Goal: Task Accomplishment & Management: Manage account settings

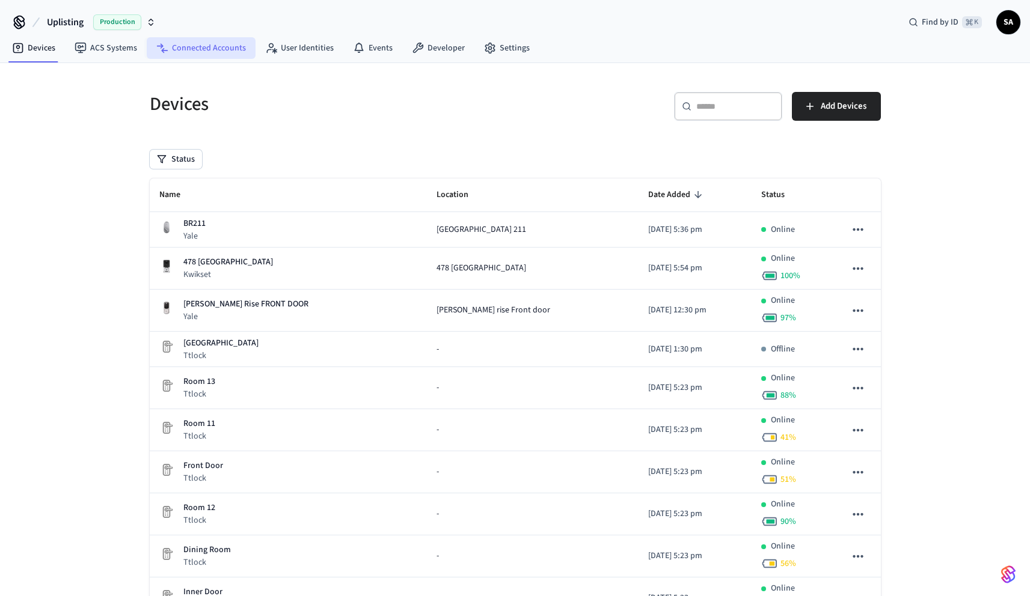
click at [244, 55] on link "Connected Accounts" at bounding box center [201, 48] width 109 height 22
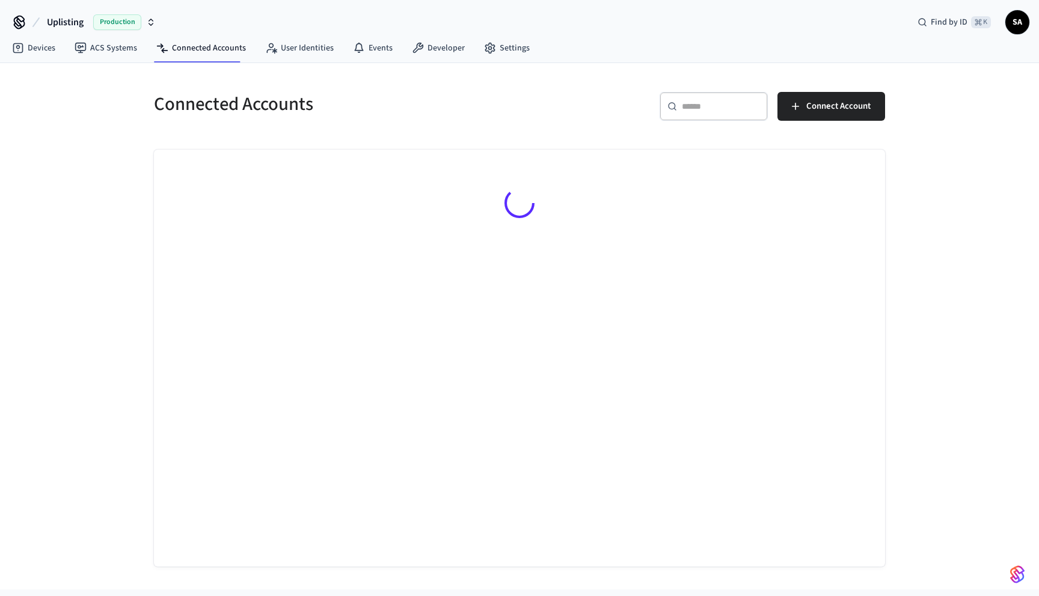
click at [722, 105] on input "text" at bounding box center [721, 106] width 78 height 12
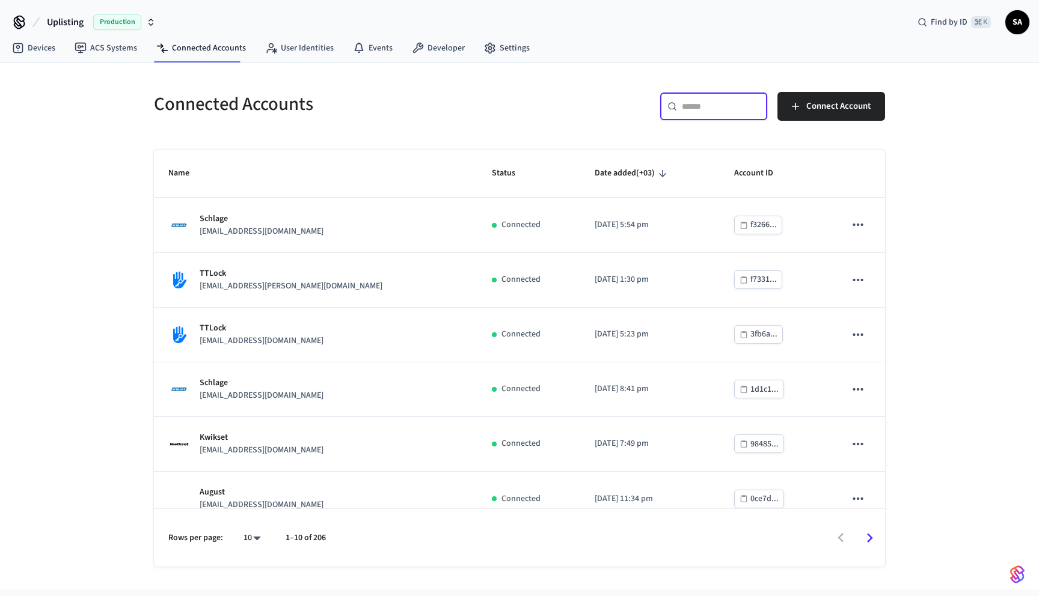
paste input "**********"
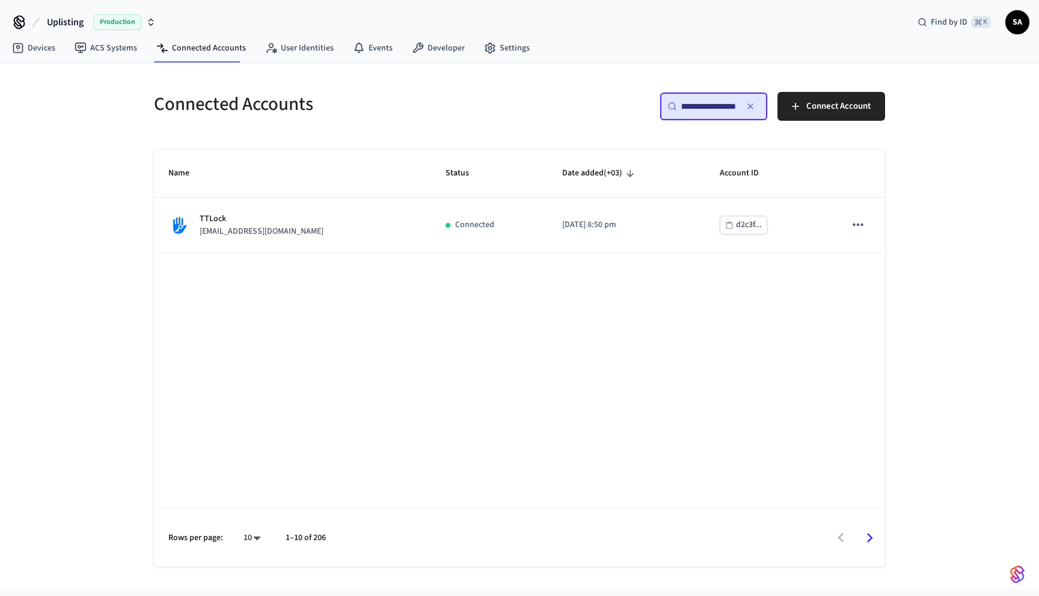
type input "**********"
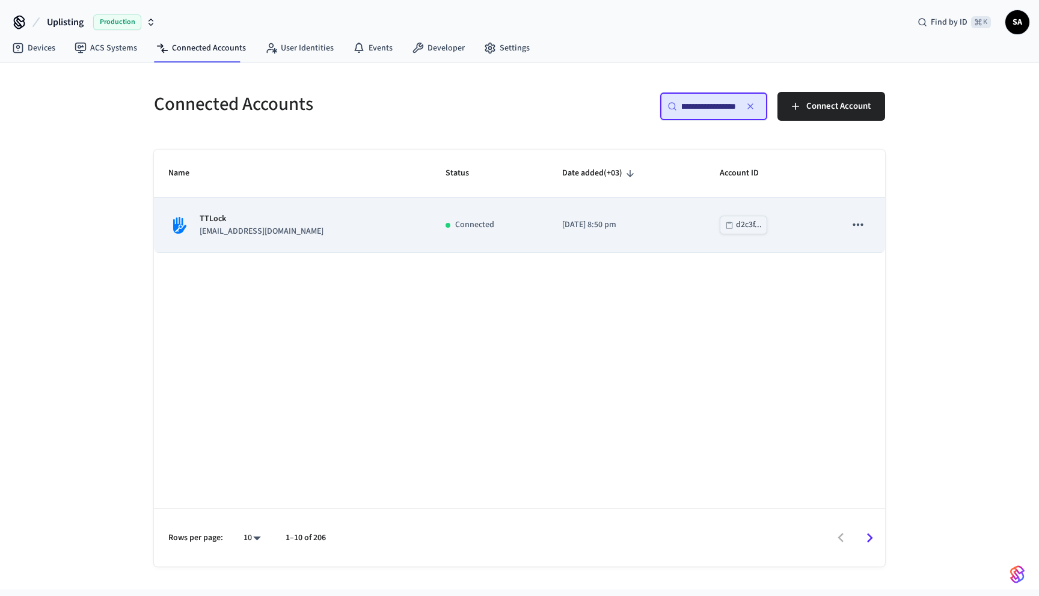
click at [515, 240] on td "Connected" at bounding box center [489, 225] width 117 height 55
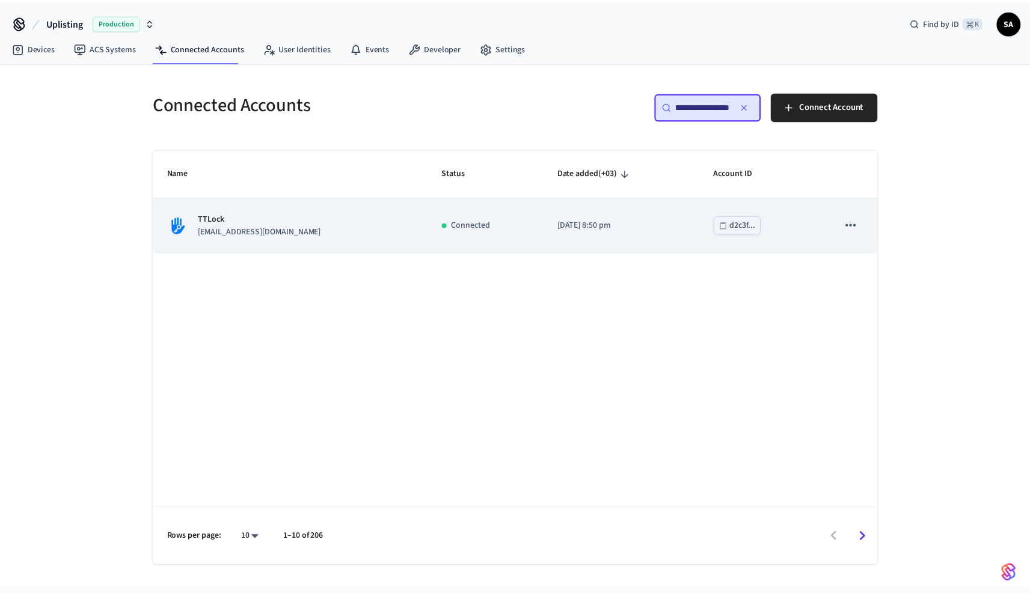
scroll to position [0, 0]
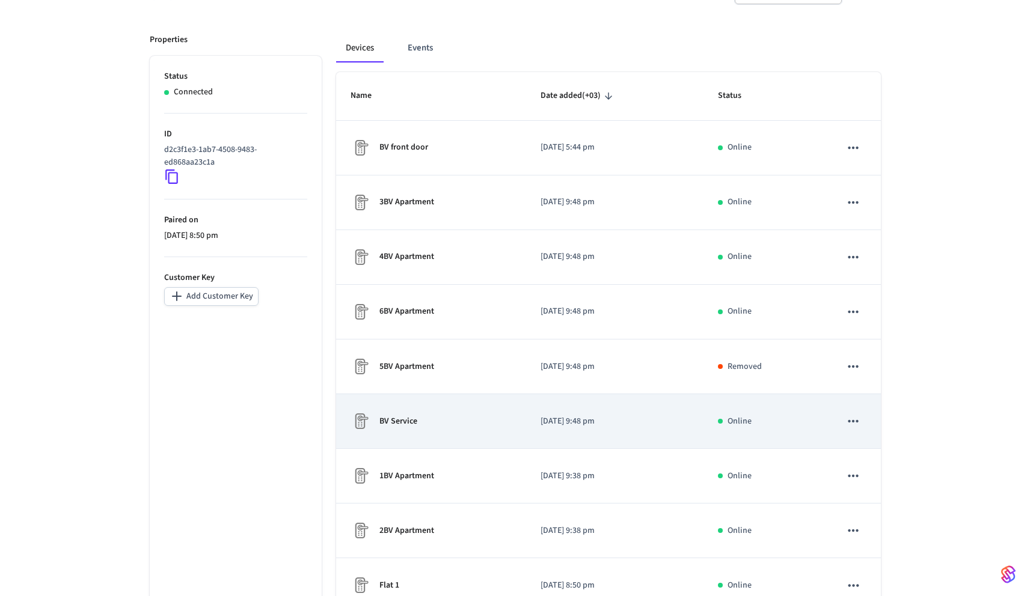
scroll to position [141, 0]
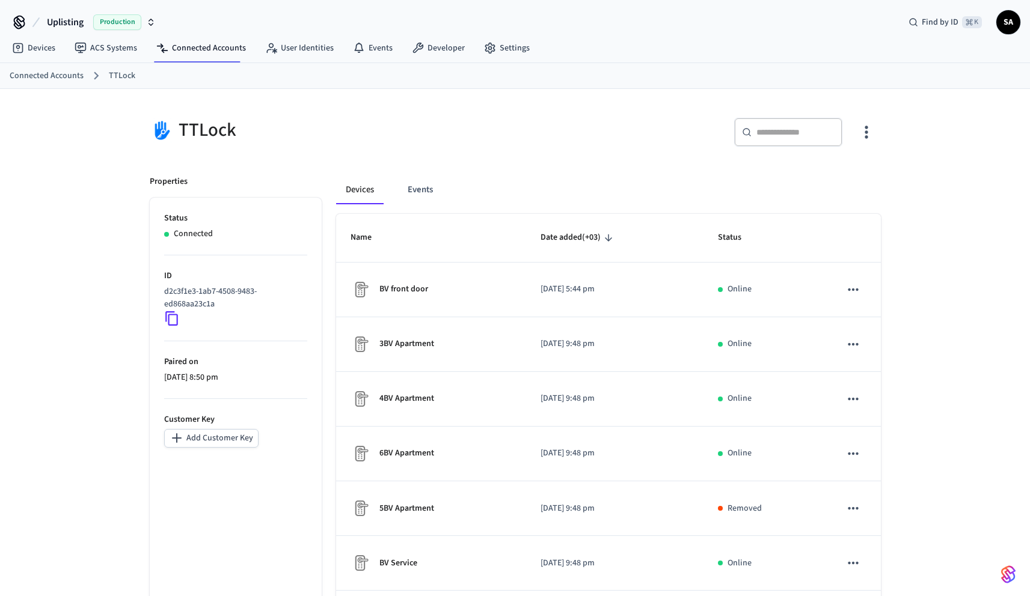
click at [872, 138] on icon "button" at bounding box center [866, 132] width 19 height 19
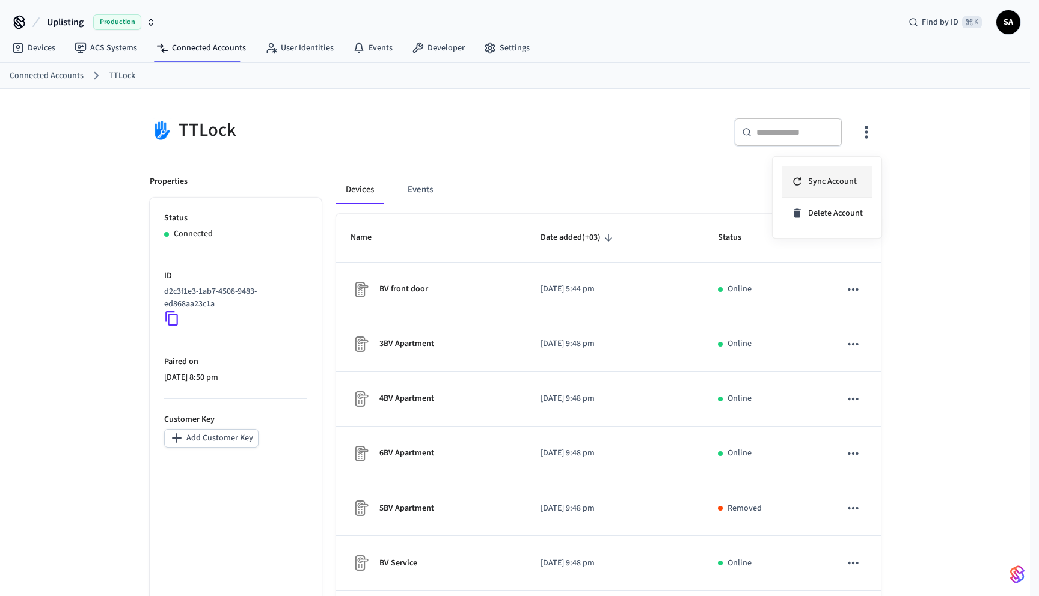
click at [846, 182] on span "Sync Account" at bounding box center [832, 182] width 49 height 12
click at [971, 309] on div at bounding box center [519, 298] width 1039 height 596
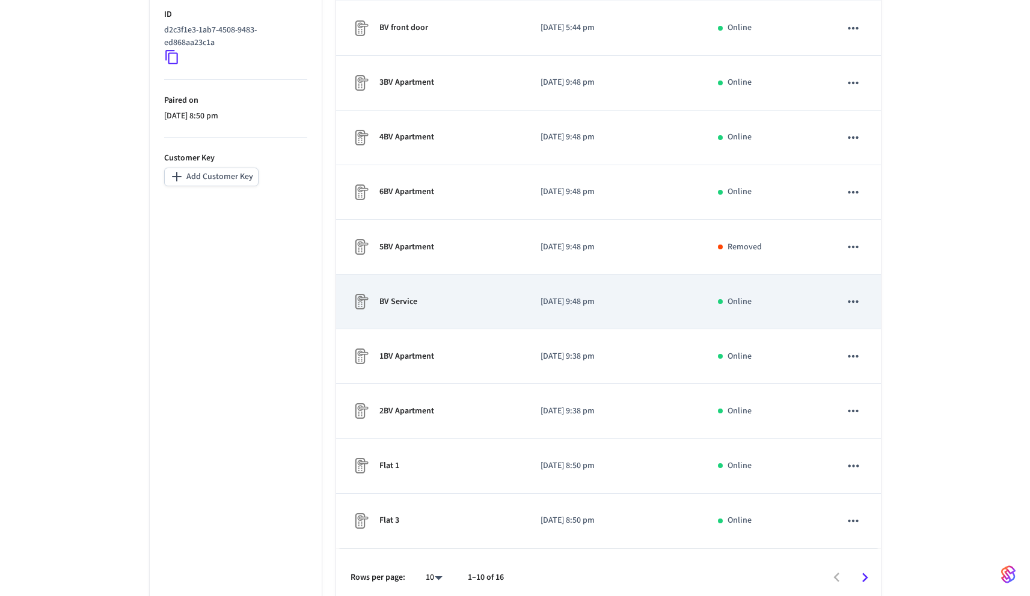
scroll to position [272, 0]
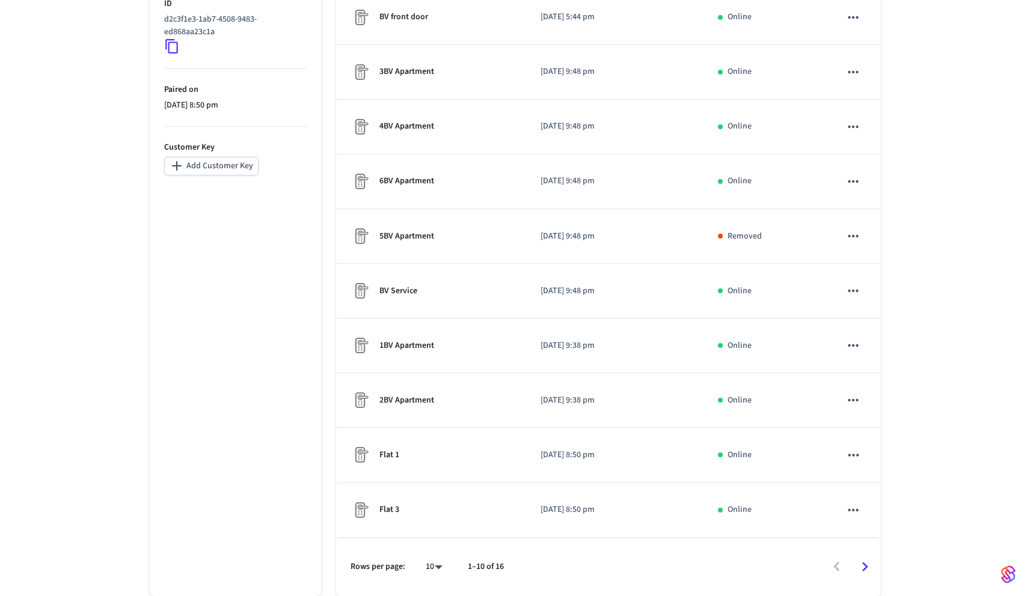
click at [981, 210] on div "TTLock ​ ​ Properties Status Connected ID d2c3f1e3-1ab7-4508-9483-ed868aa23c1a …" at bounding box center [515, 207] width 1030 height 780
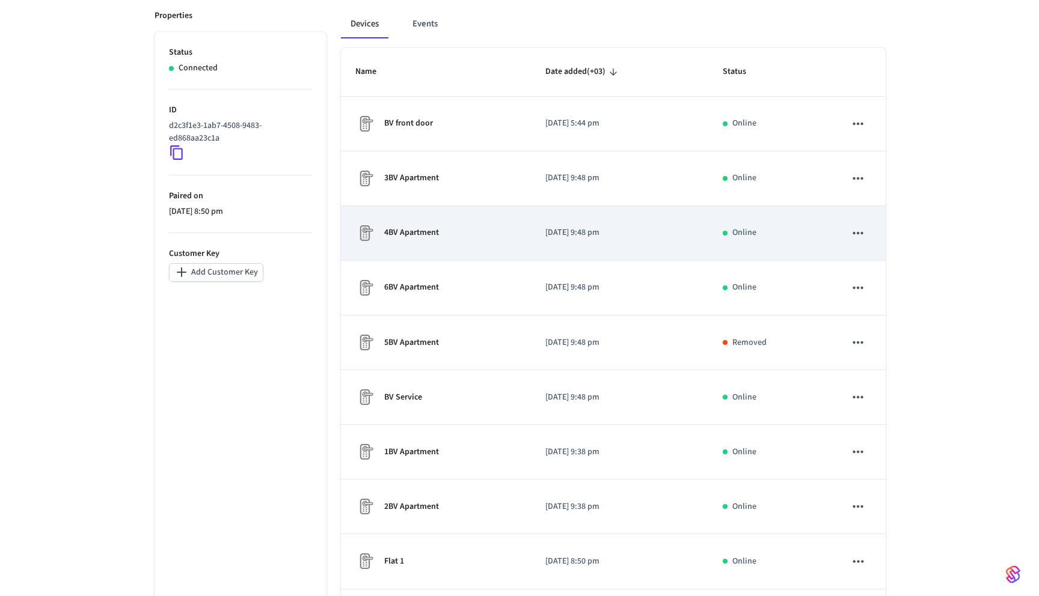
scroll to position [272, 0]
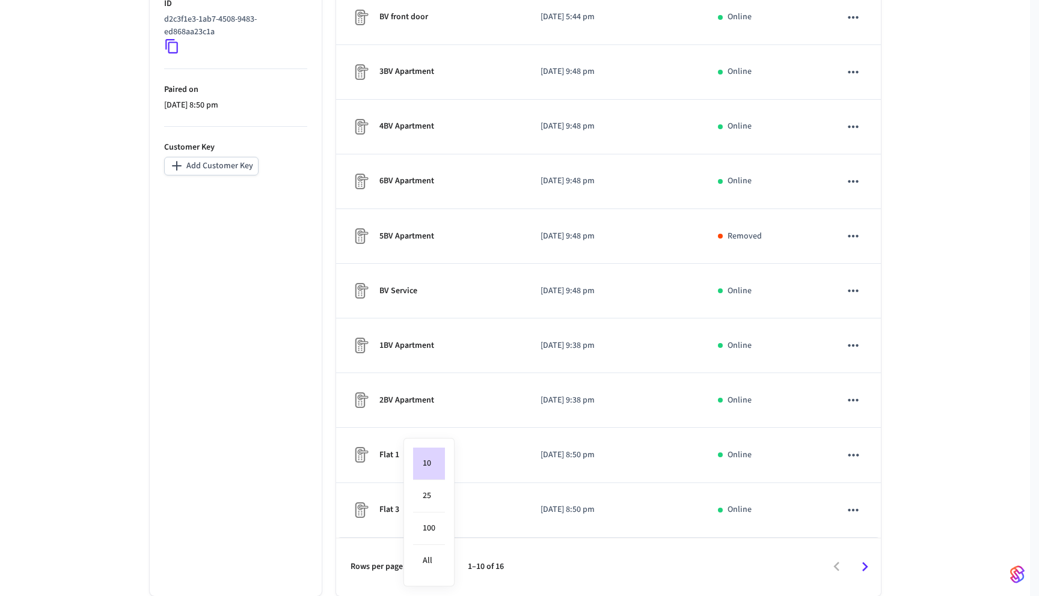
click at [440, 572] on body "Uplisting Production Find by ID ⌘ K SA Devices ACS Systems Connected Accounts U…" at bounding box center [519, 207] width 1039 height 959
click at [437, 561] on li "All" at bounding box center [429, 561] width 32 height 32
type input "**"
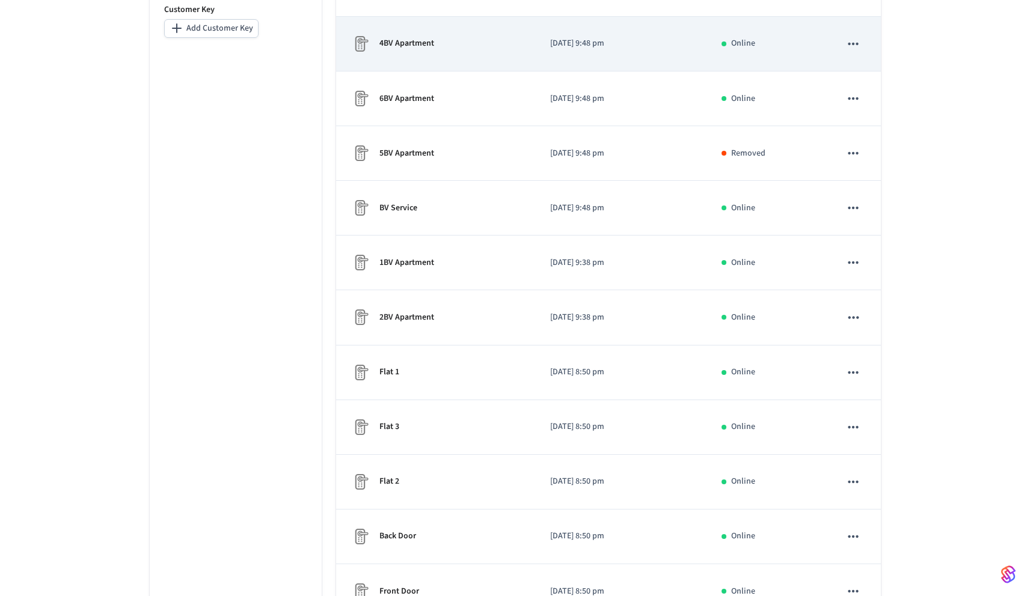
scroll to position [0, 0]
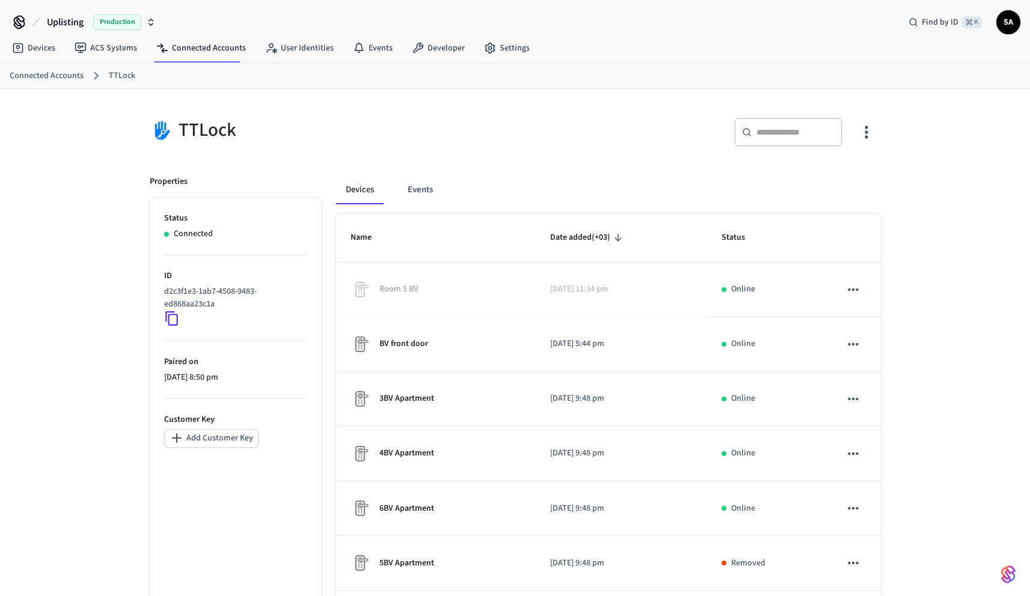
click at [521, 220] on th "Name" at bounding box center [436, 238] width 200 height 48
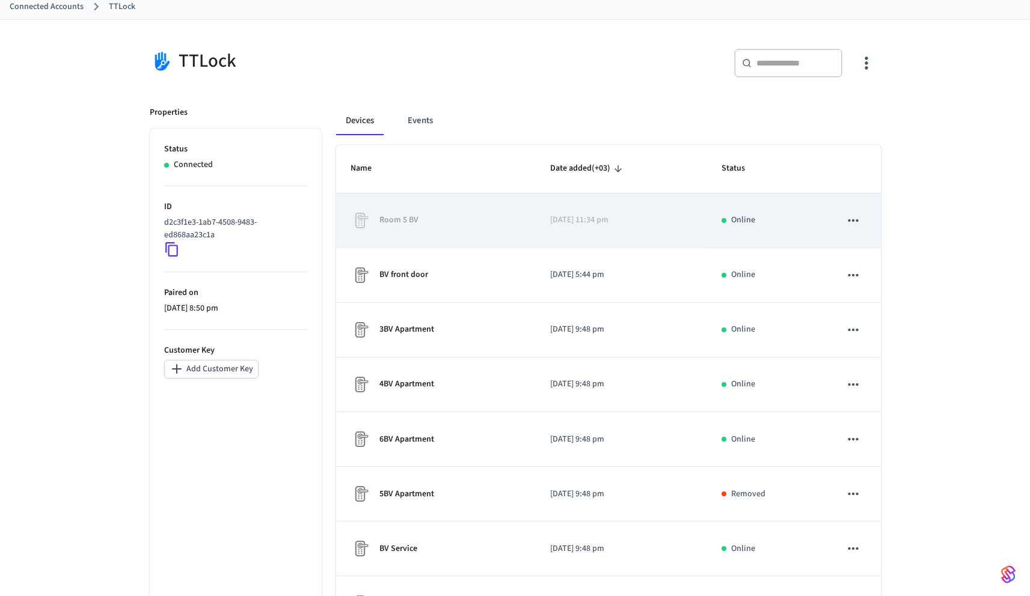
scroll to position [117, 0]
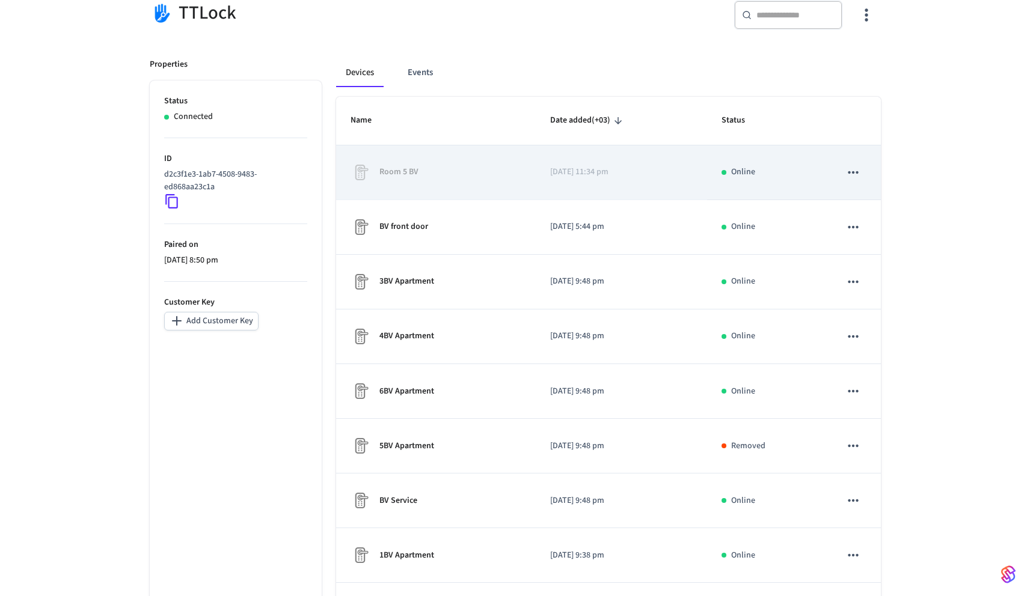
click at [495, 164] on div "Room 5 BV" at bounding box center [436, 172] width 171 height 19
click at [494, 171] on div "Room 5 BV" at bounding box center [436, 172] width 171 height 19
click at [860, 174] on icon "sticky table" at bounding box center [853, 173] width 16 height 16
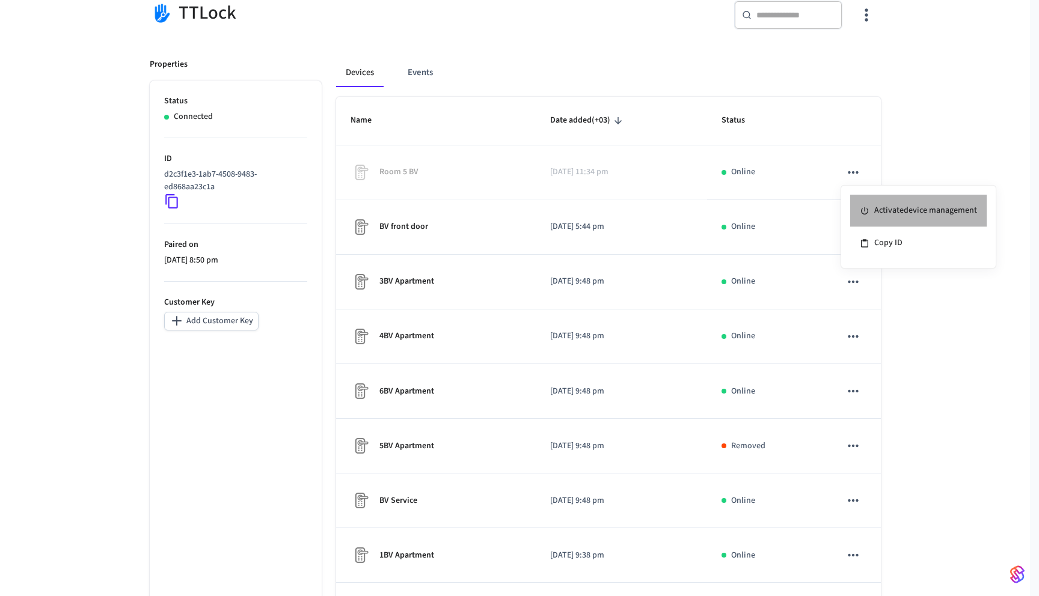
click at [930, 215] on li "Activate device management" at bounding box center [918, 211] width 136 height 32
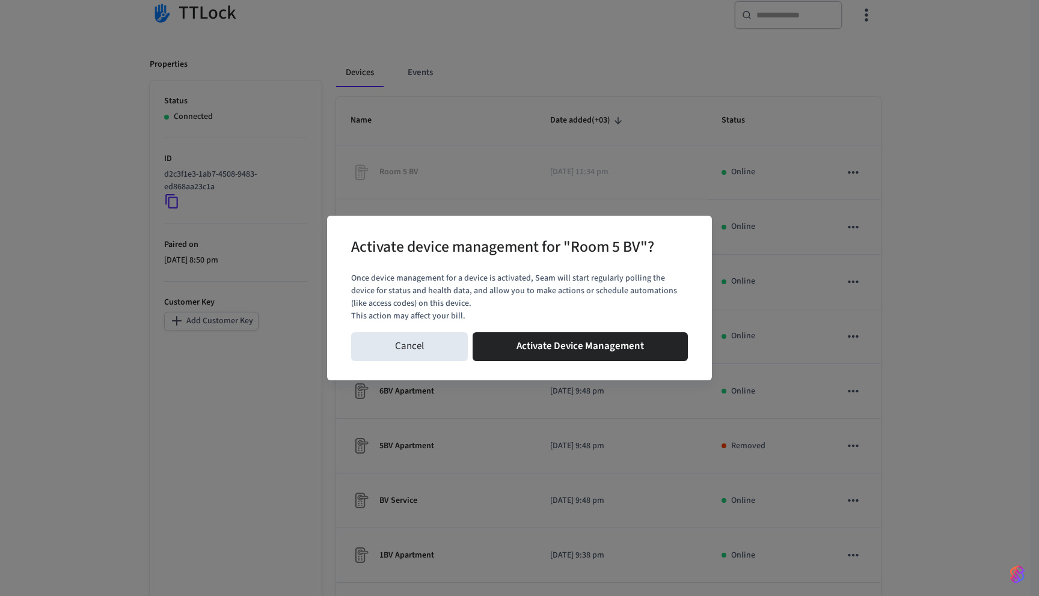
click at [526, 310] on p "Once device management for a device is activated, Seam will start regularly pol…" at bounding box center [519, 291] width 337 height 38
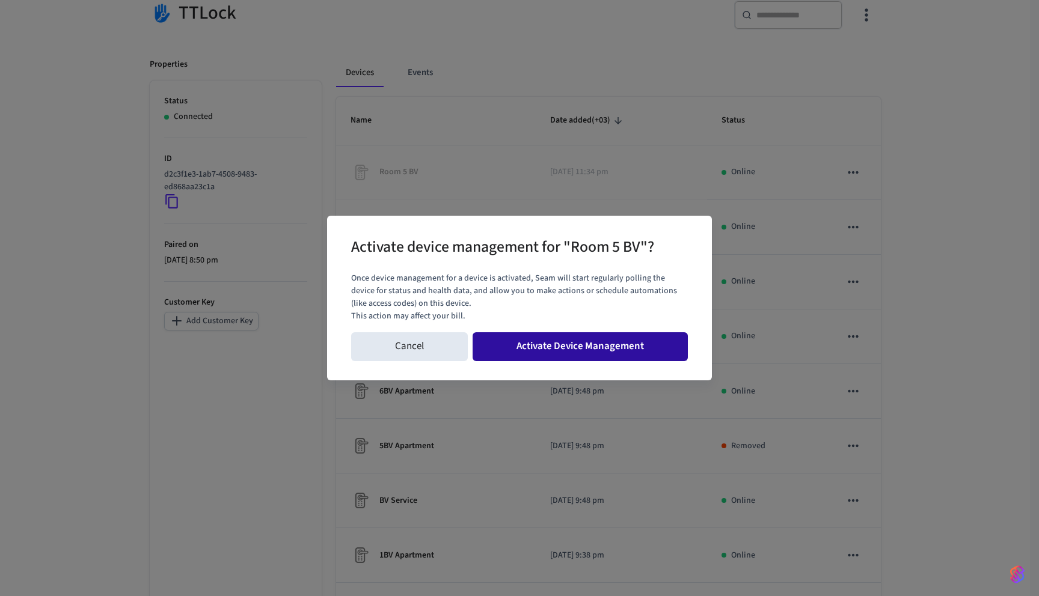
click at [565, 361] on button "Activate Device Management" at bounding box center [580, 347] width 215 height 29
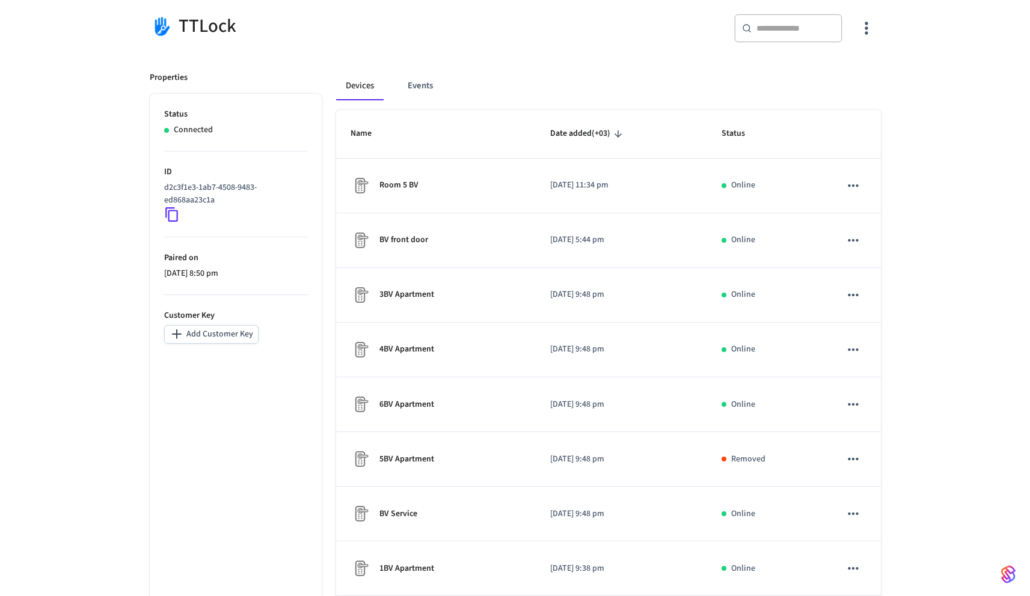
scroll to position [103, 0]
click at [863, 43] on button "button" at bounding box center [866, 29] width 28 height 48
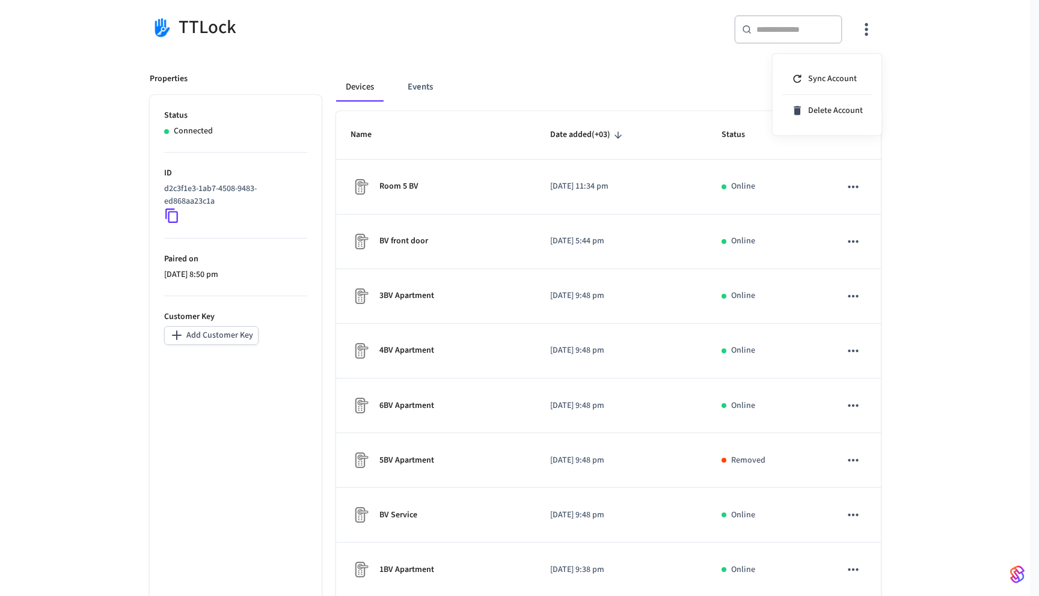
click at [921, 188] on div at bounding box center [519, 298] width 1039 height 596
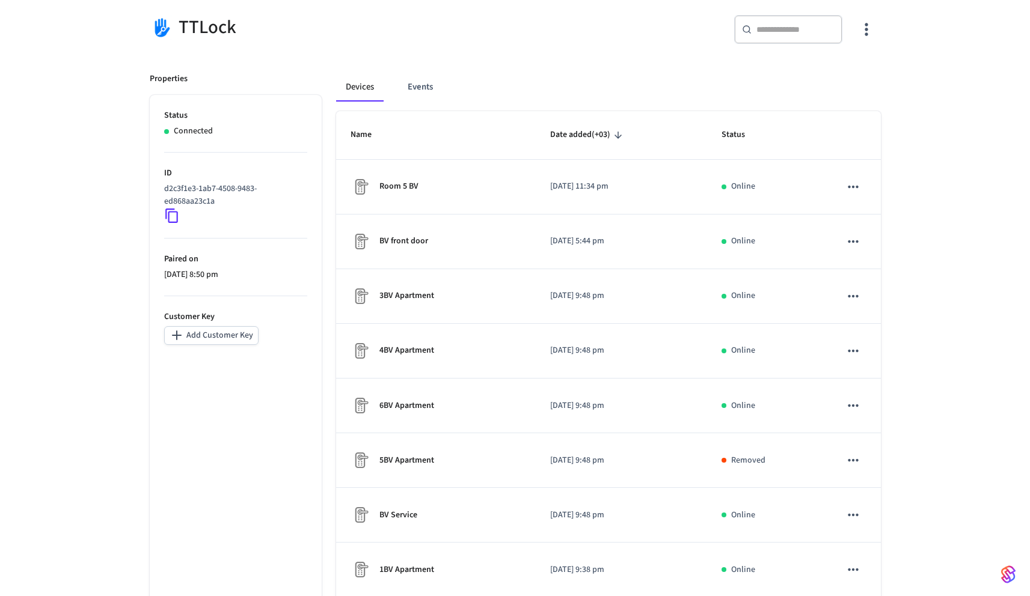
click at [854, 189] on body "Uplisting Production Find by ID ⌘ K SA Devices ACS Systems Connected Accounts U…" at bounding box center [515, 540] width 1030 height 1287
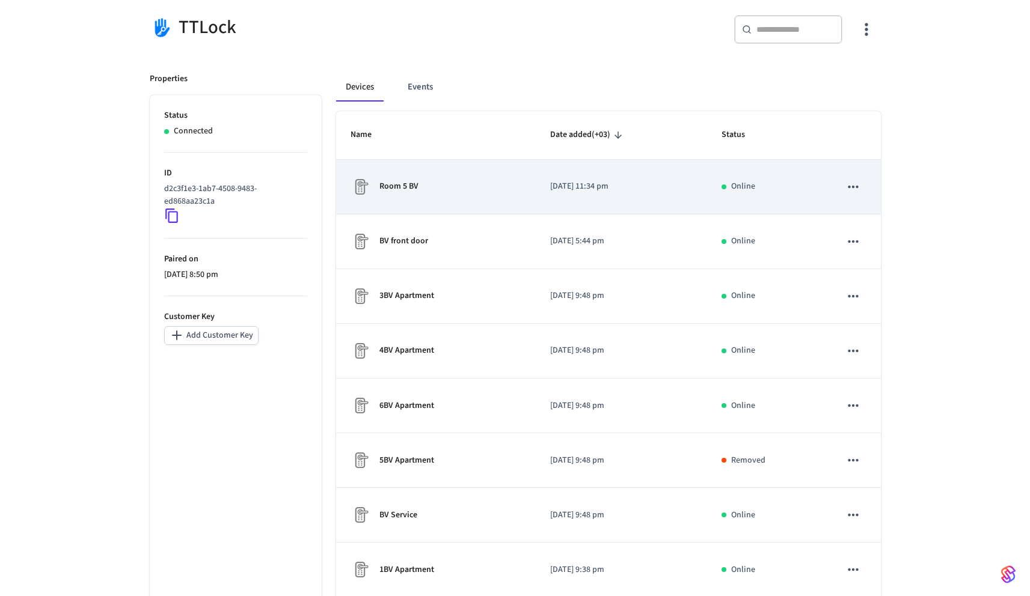
click at [853, 187] on icon "sticky table" at bounding box center [853, 186] width 10 height 2
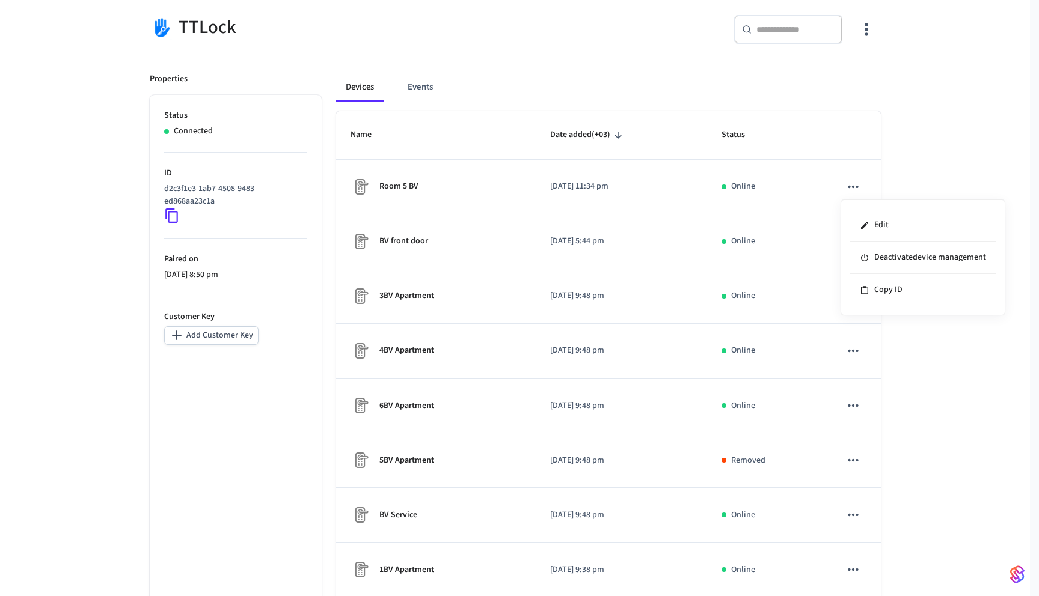
drag, startPoint x: 934, startPoint y: 165, endPoint x: 508, endPoint y: 171, distance: 425.8
click at [934, 165] on div at bounding box center [519, 298] width 1039 height 596
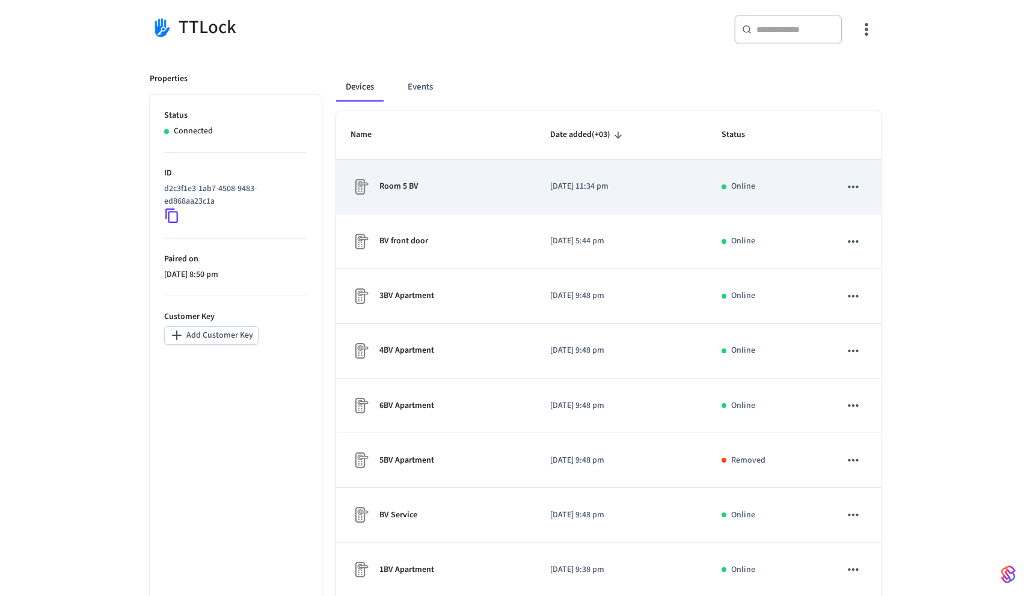
click at [443, 194] on div "Room 5 BV" at bounding box center [436, 186] width 171 height 19
click at [488, 191] on div "Room 5 BV" at bounding box center [436, 186] width 171 height 19
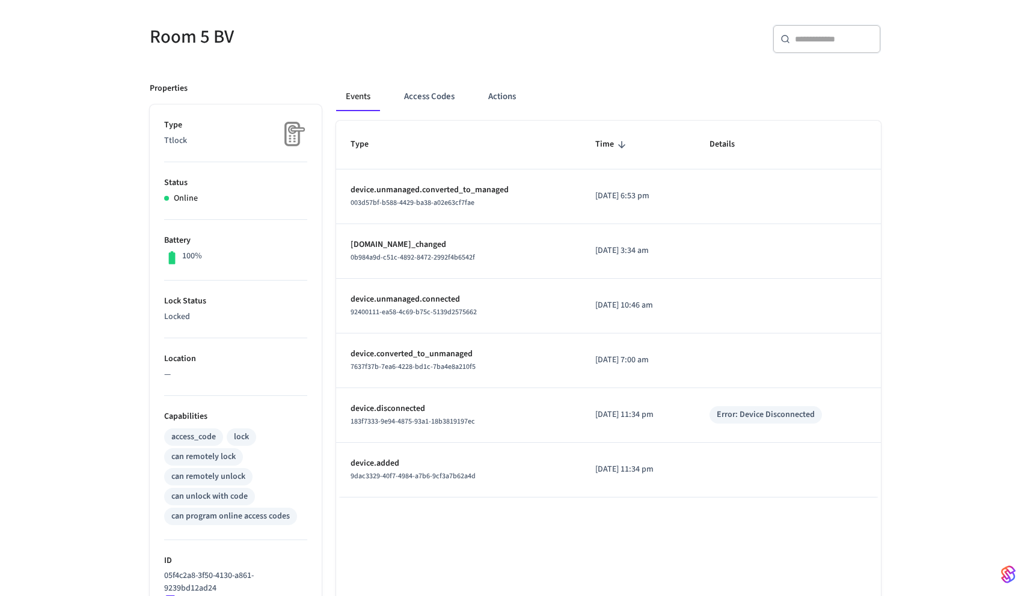
scroll to position [99, 0]
